Goal: Register for event/course

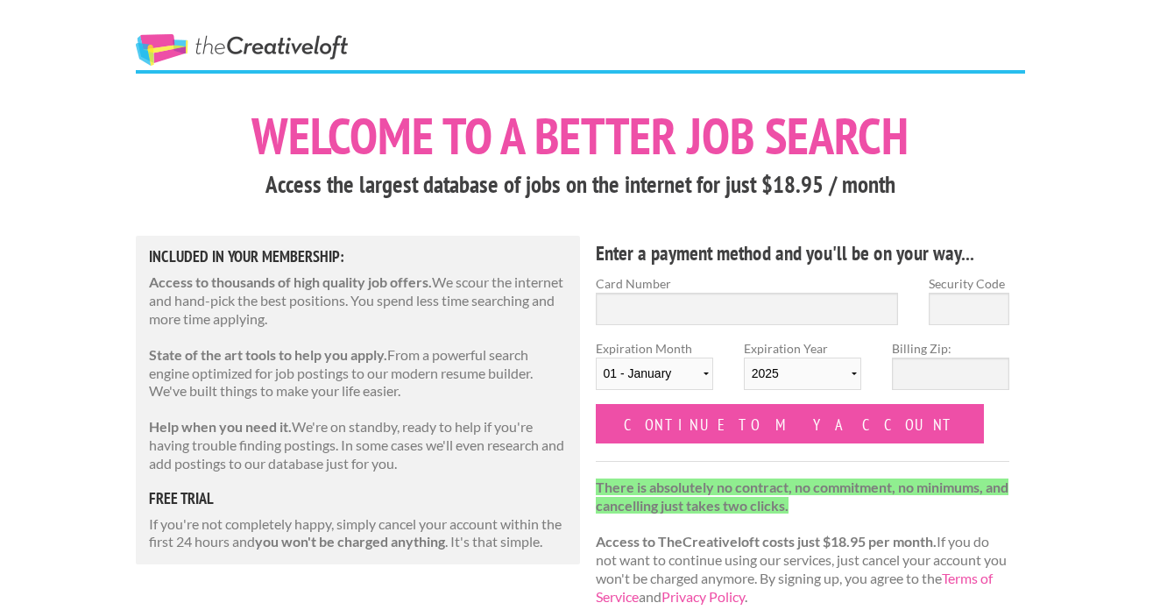
scroll to position [4, 0]
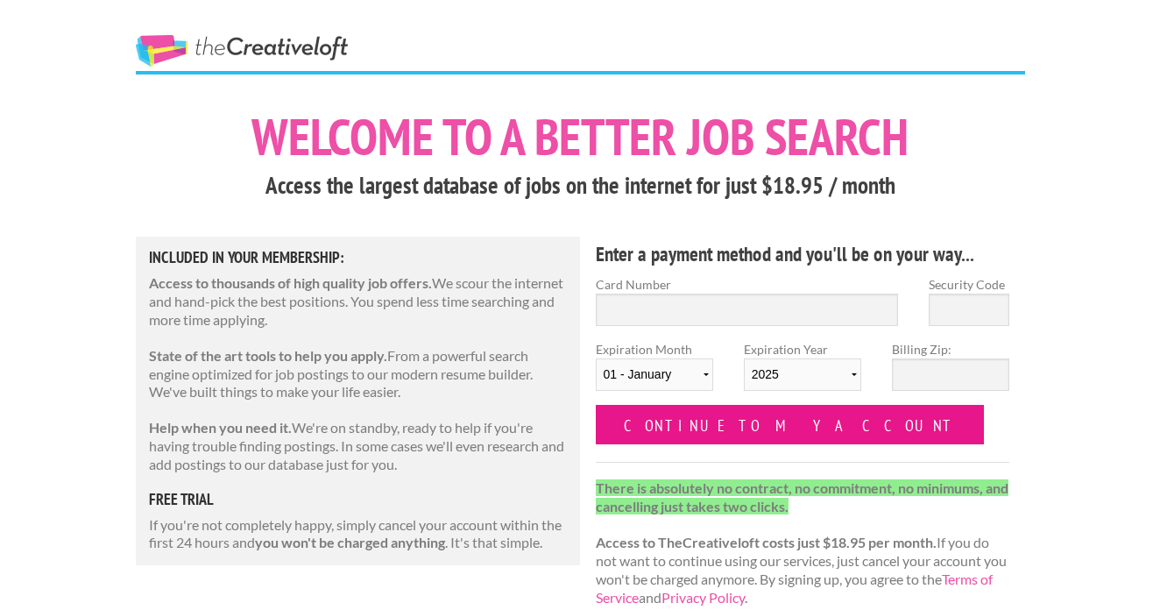
click at [784, 419] on input "Continue to my account" at bounding box center [790, 424] width 389 height 39
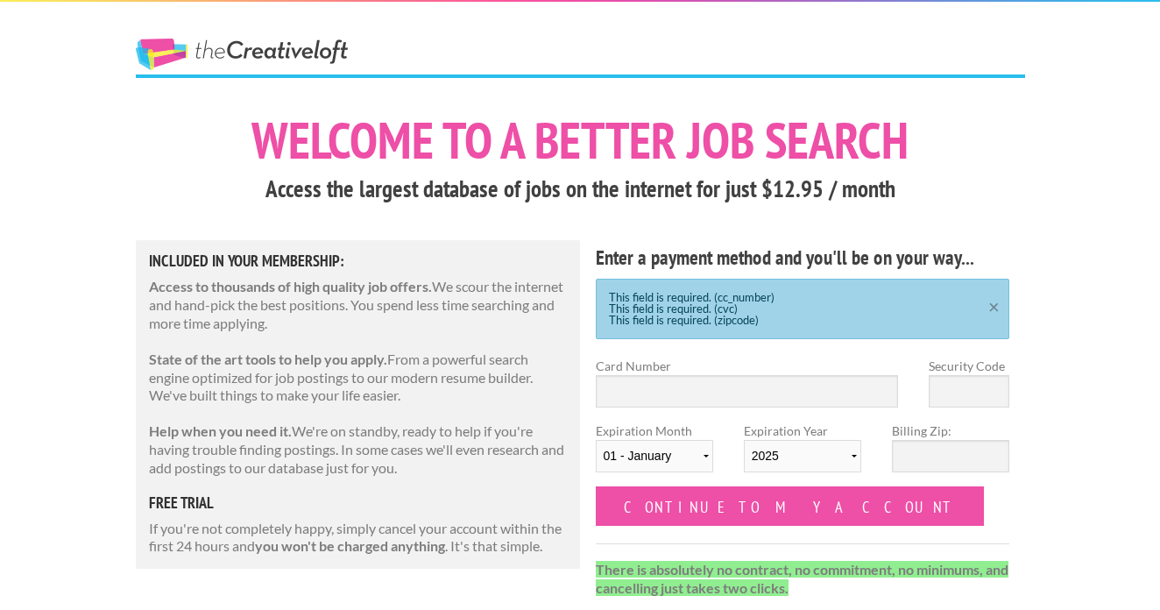
click at [994, 308] on link "×" at bounding box center [994, 304] width 22 height 11
